Goal: Task Accomplishment & Management: Manage account settings

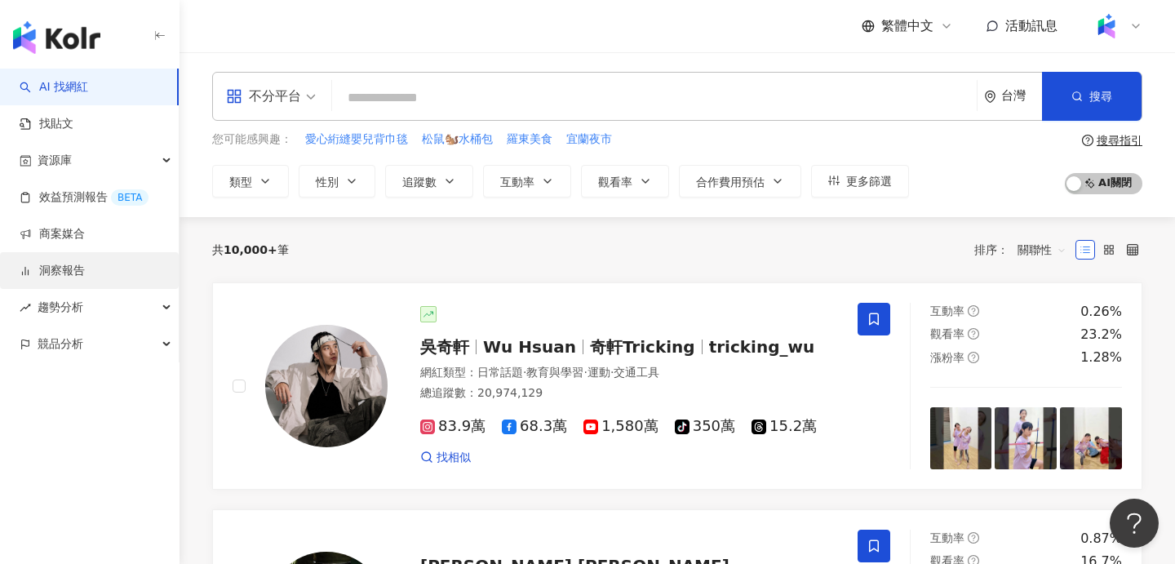
click at [85, 273] on link "洞察報告" at bounding box center [52, 271] width 65 height 16
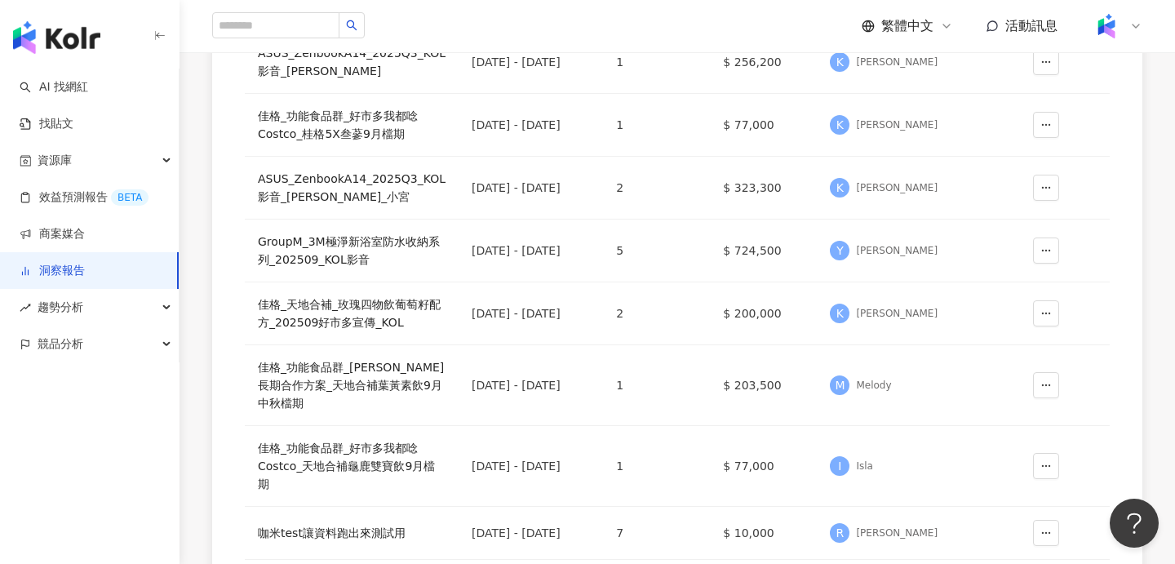
scroll to position [331, 0]
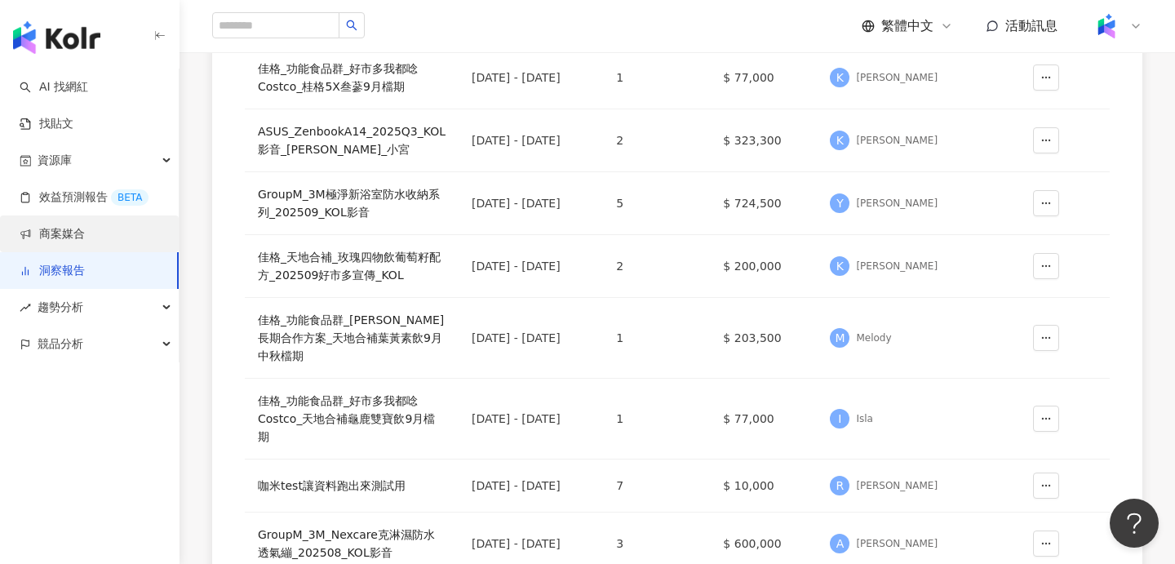
click at [85, 238] on link "商案媒合" at bounding box center [52, 234] width 65 height 16
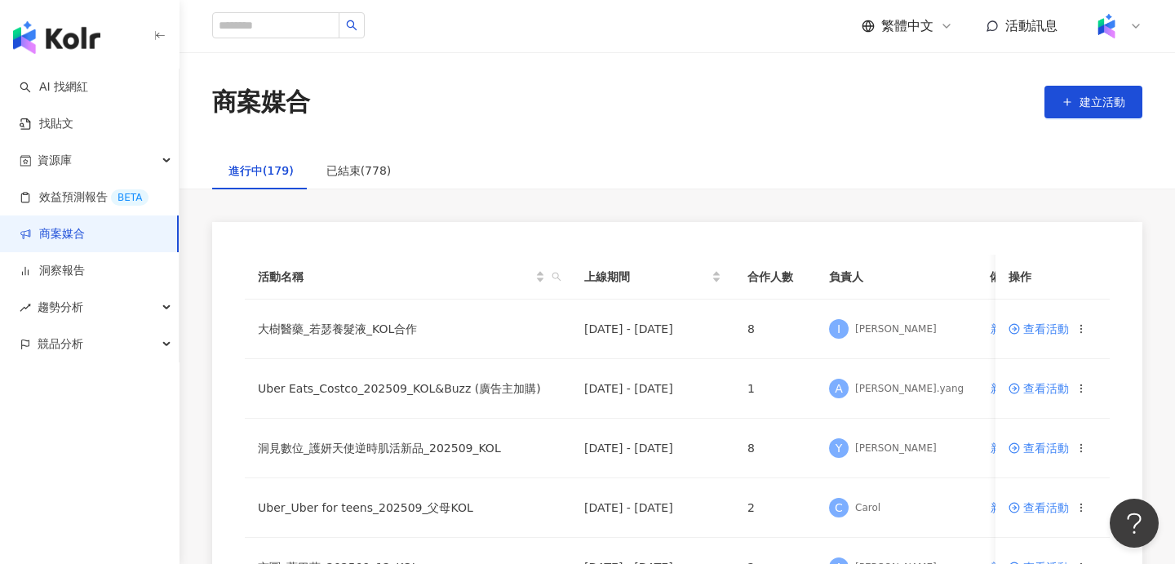
scroll to position [183, 0]
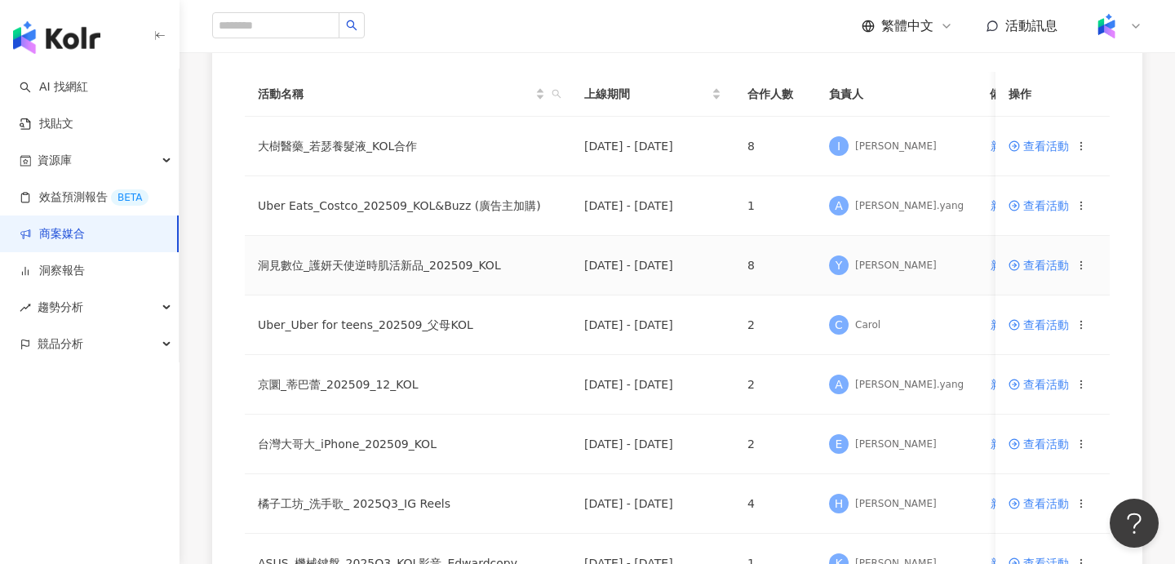
click at [1022, 269] on span at bounding box center [1016, 265] width 15 height 13
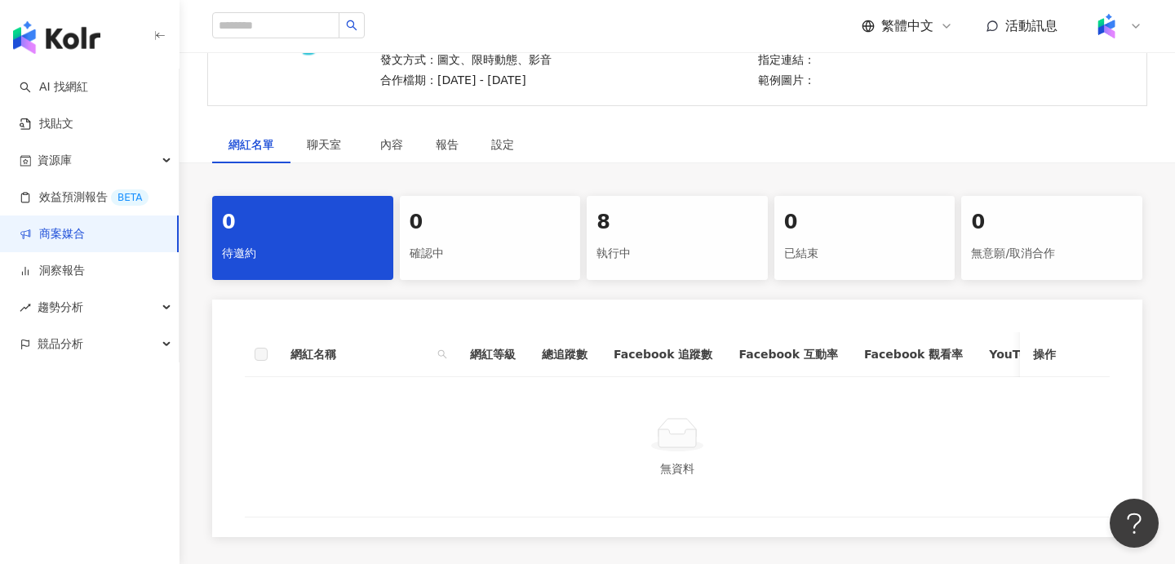
click at [624, 245] on div "執行中" at bounding box center [678, 254] width 162 height 28
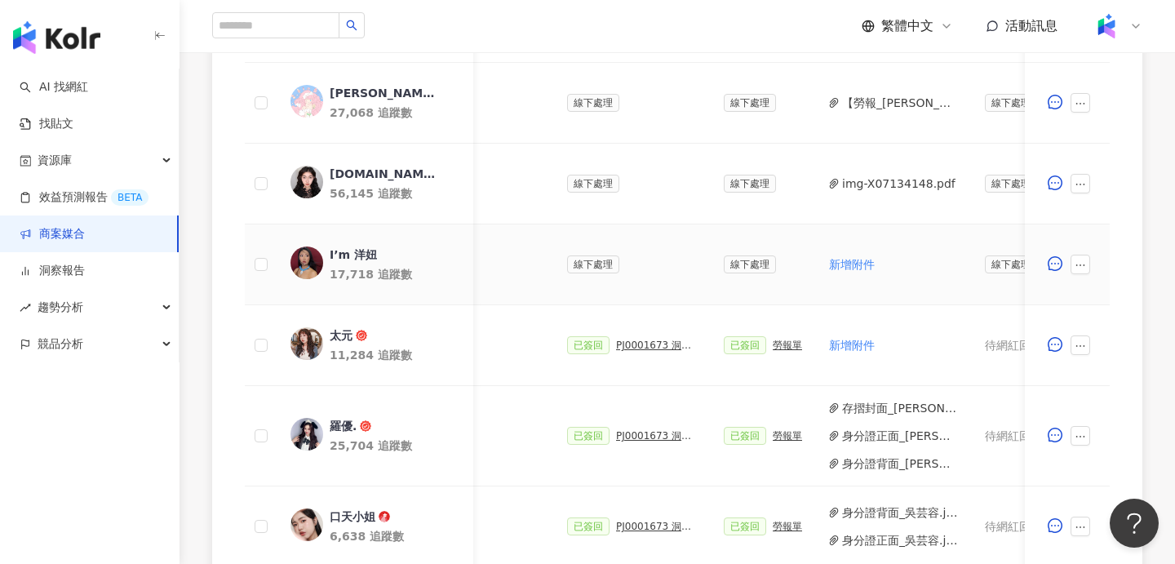
scroll to position [0, 468]
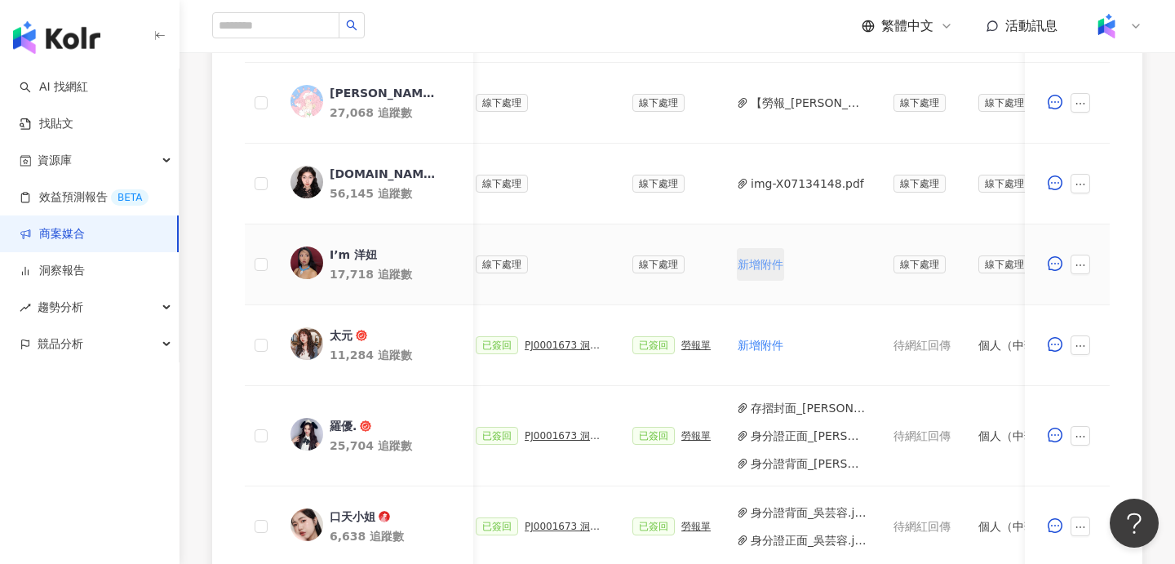
click at [742, 269] on span "新增附件" at bounding box center [761, 264] width 46 height 13
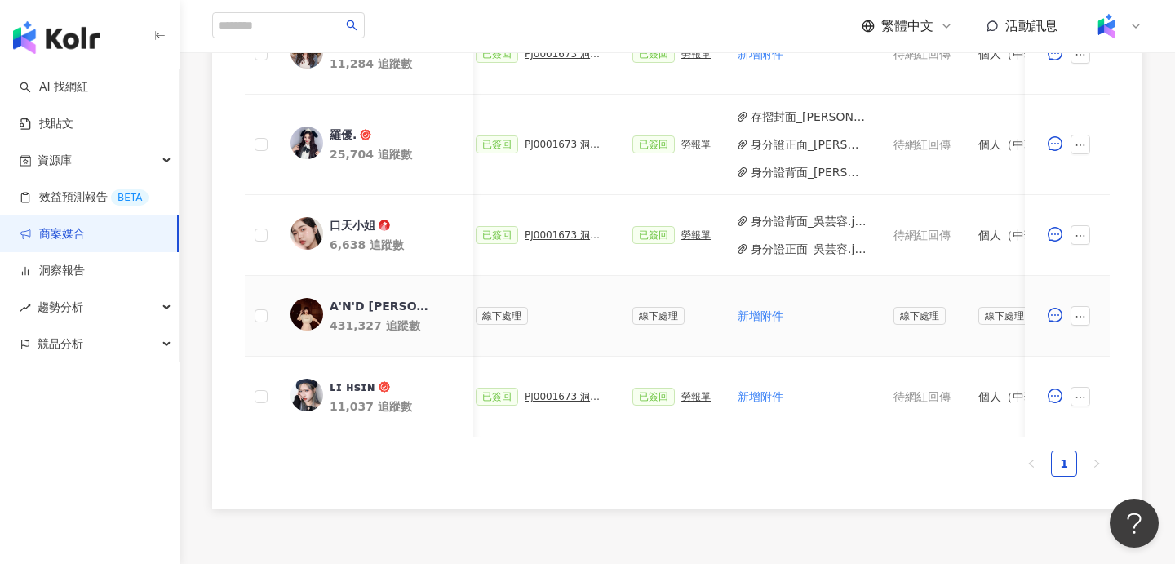
scroll to position [870, 0]
